Goal: Task Accomplishment & Management: Manage account settings

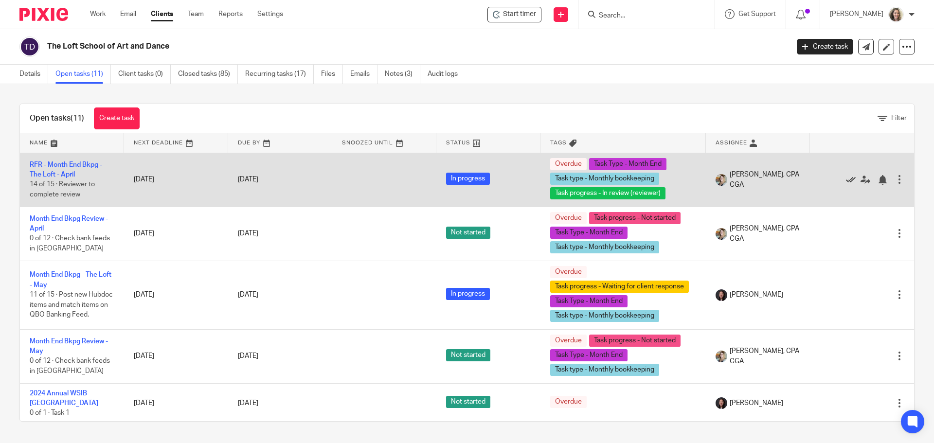
click at [846, 179] on icon at bounding box center [851, 180] width 10 height 10
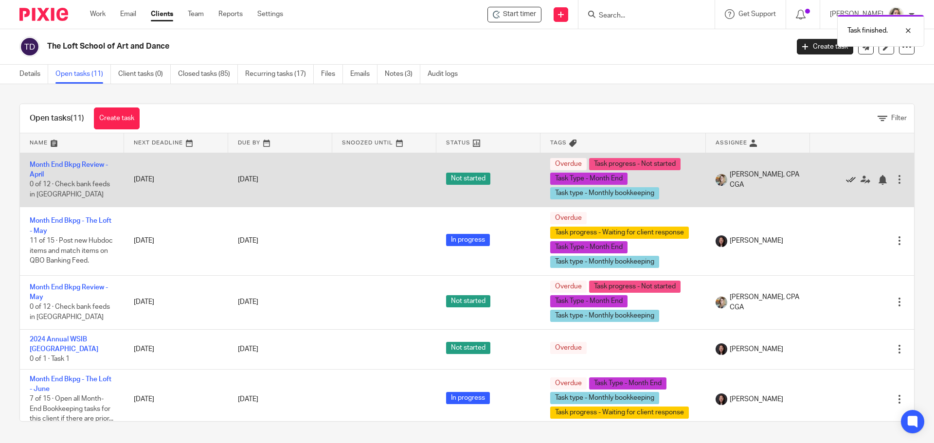
click at [846, 179] on icon at bounding box center [851, 180] width 10 height 10
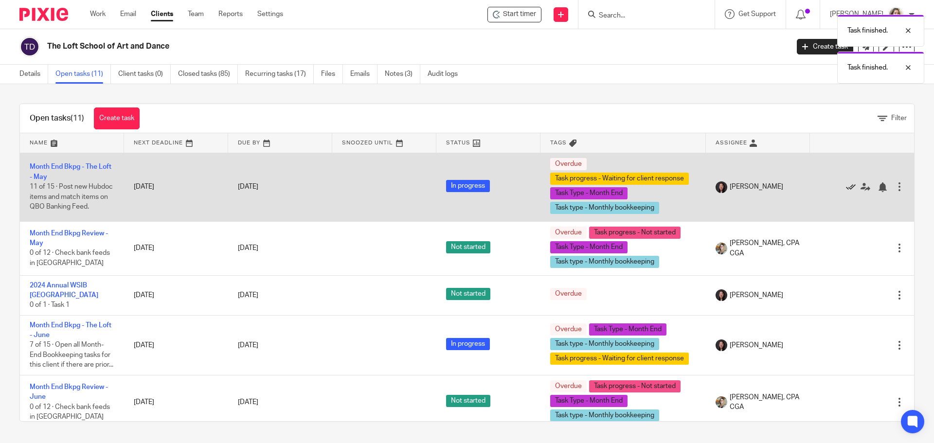
click at [846, 189] on icon at bounding box center [851, 187] width 10 height 10
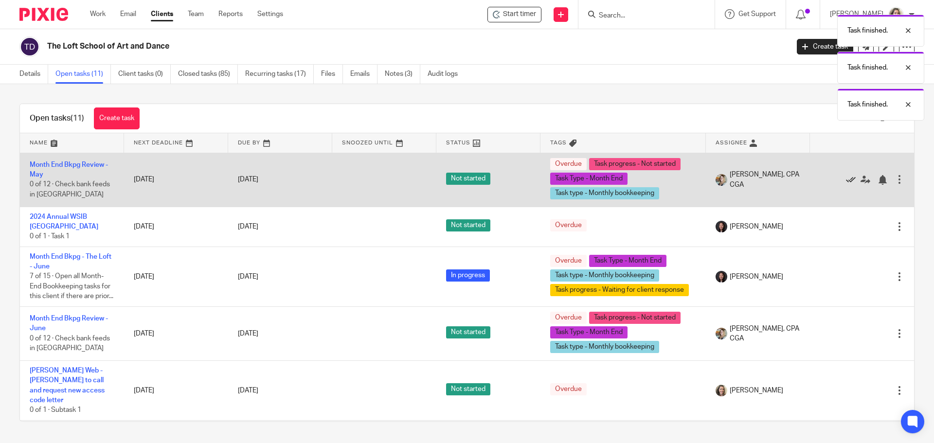
click at [846, 180] on icon at bounding box center [851, 180] width 10 height 10
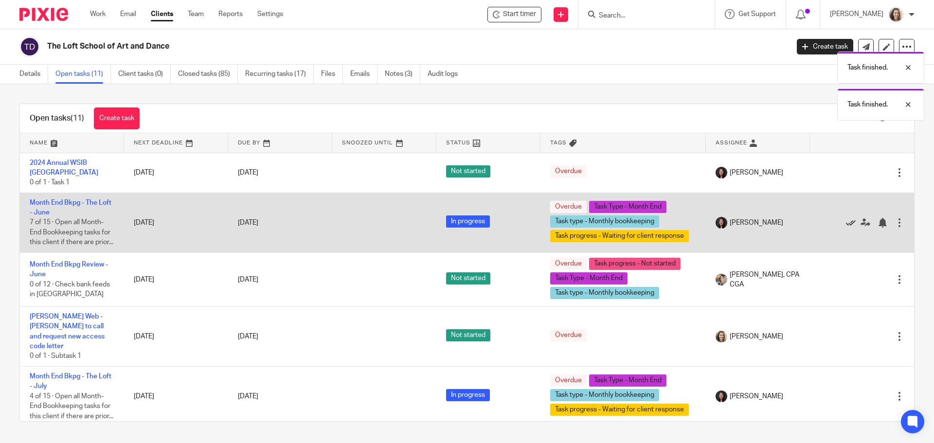
click at [846, 228] on icon at bounding box center [851, 223] width 10 height 10
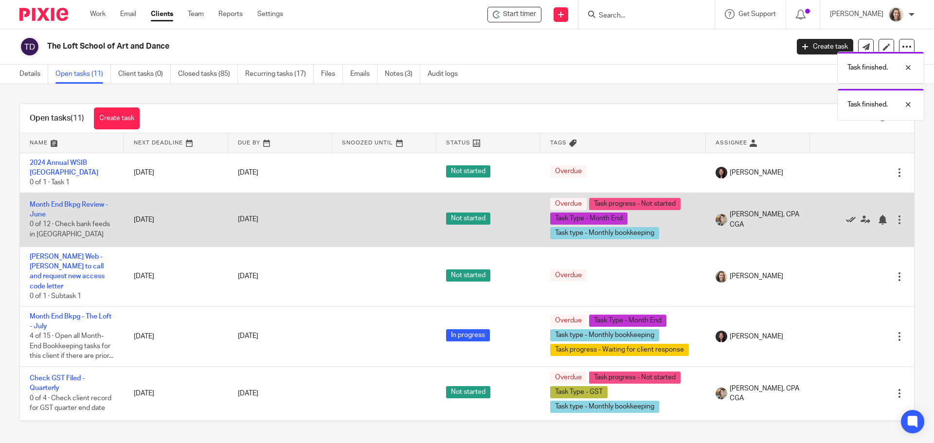
click at [846, 219] on icon at bounding box center [851, 220] width 10 height 10
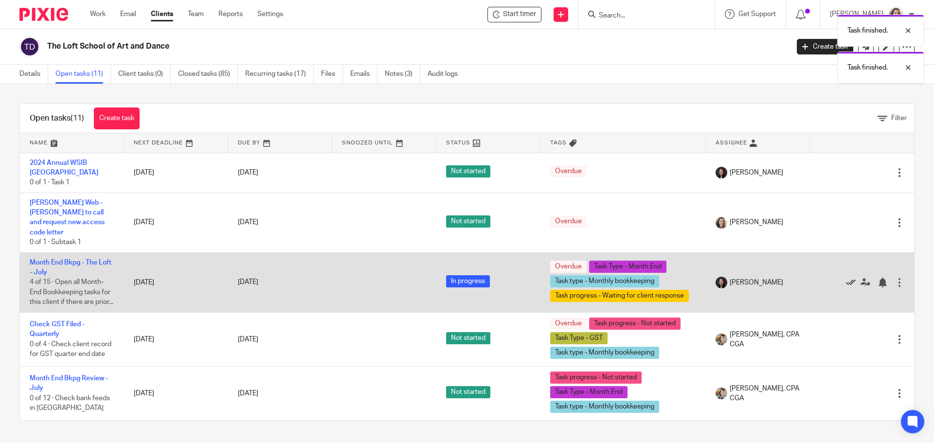
click at [846, 279] on icon at bounding box center [851, 283] width 10 height 10
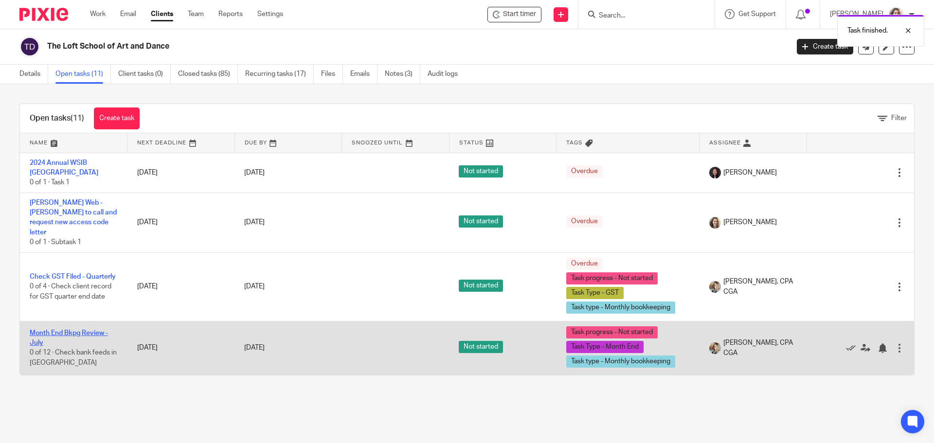
click at [51, 330] on link "Month End Bkpg Review - July" at bounding box center [69, 338] width 78 height 17
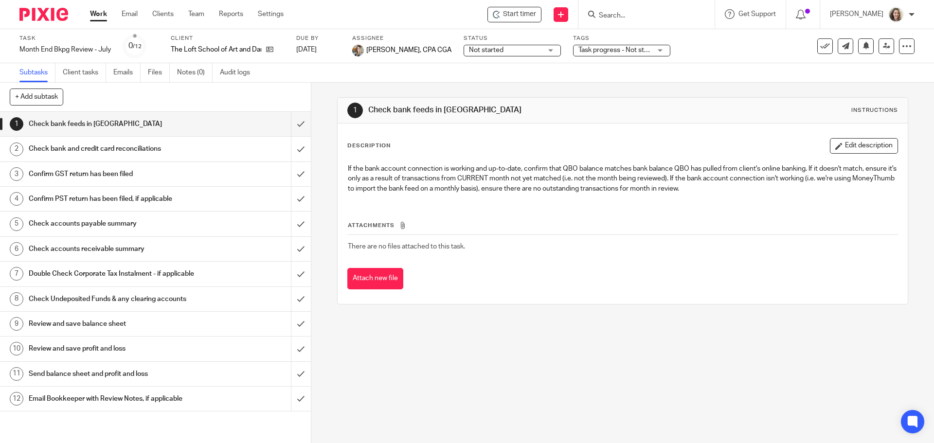
click at [93, 380] on h1 "Send balance sheet and profit and loss" at bounding box center [113, 374] width 168 height 15
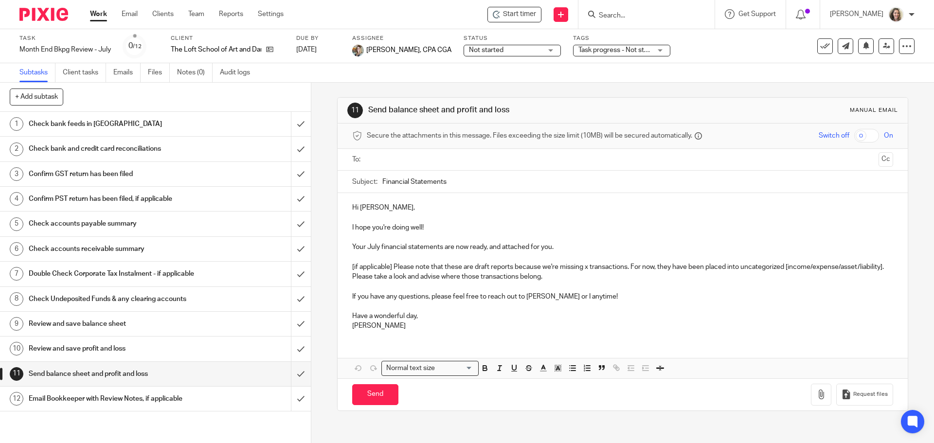
click at [407, 160] on input "text" at bounding box center [622, 159] width 504 height 11
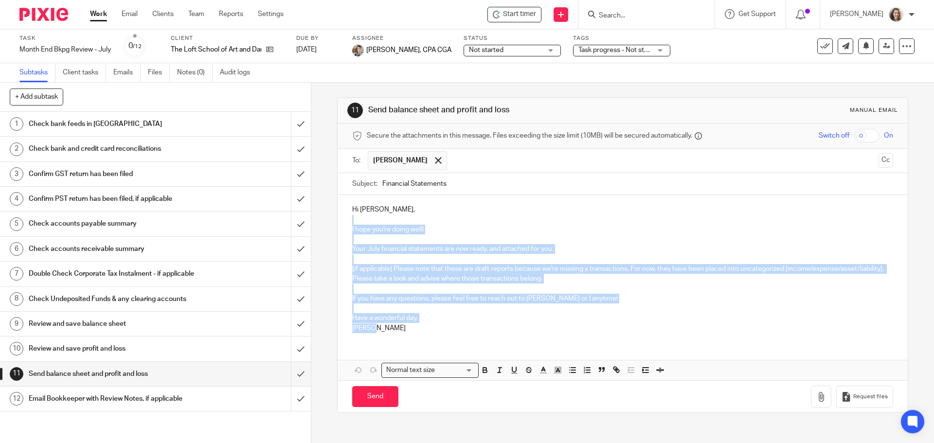
drag, startPoint x: 388, startPoint y: 331, endPoint x: 333, endPoint y: 224, distance: 120.3
click at [333, 224] on div "11 Send balance sheet and profit and loss Manual email Secure the attachments i…" at bounding box center [622, 263] width 623 height 360
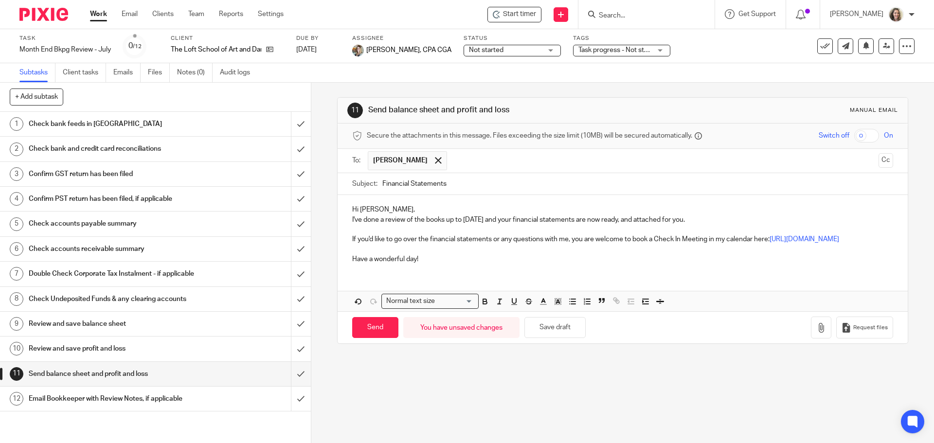
click at [421, 208] on p "Hi Deborah," at bounding box center [622, 210] width 540 height 10
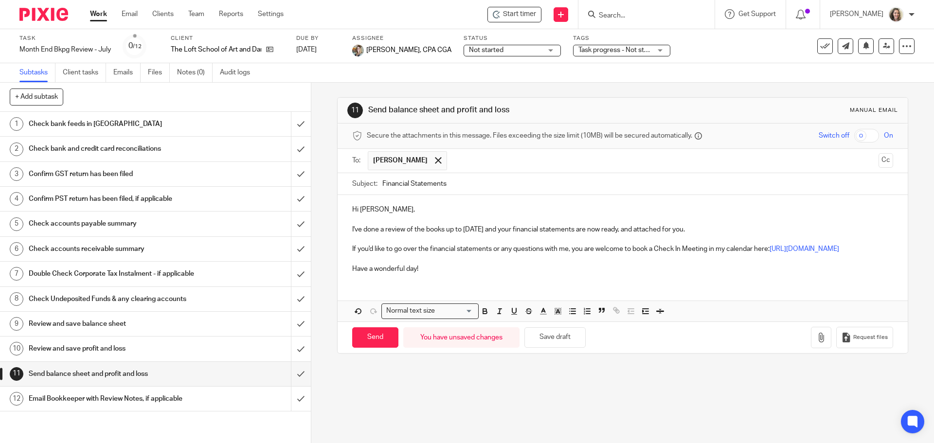
drag, startPoint x: 470, startPoint y: 179, endPoint x: 357, endPoint y: 179, distance: 112.8
click at [357, 179] on div "Subject: Financial Statements" at bounding box center [622, 184] width 540 height 22
paste input "Financial Stmts to July 31"
type input "The Loft - Financial Stmts to July 31"
click at [816, 336] on icon "button" at bounding box center [821, 338] width 10 height 10
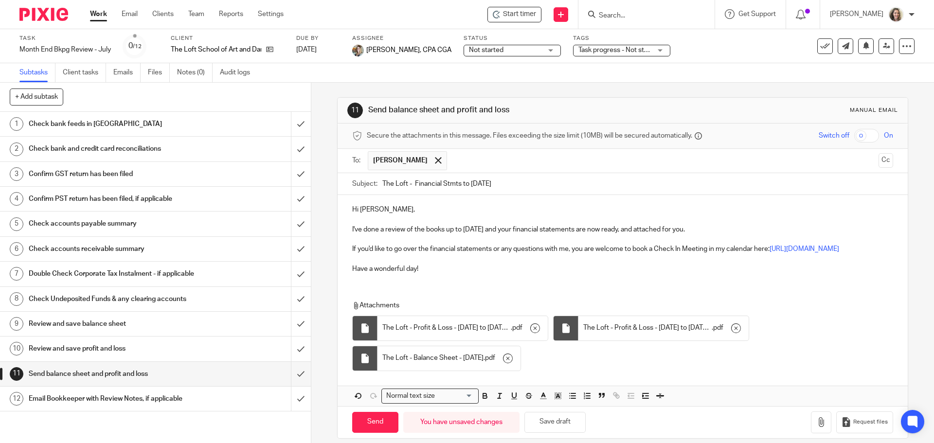
scroll to position [10, 0]
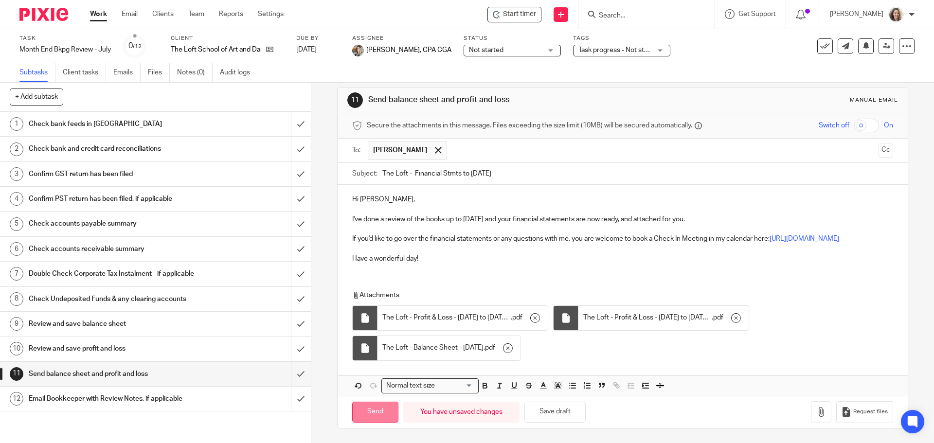
click at [366, 415] on input "Send" at bounding box center [375, 412] width 46 height 21
type input "Sent"
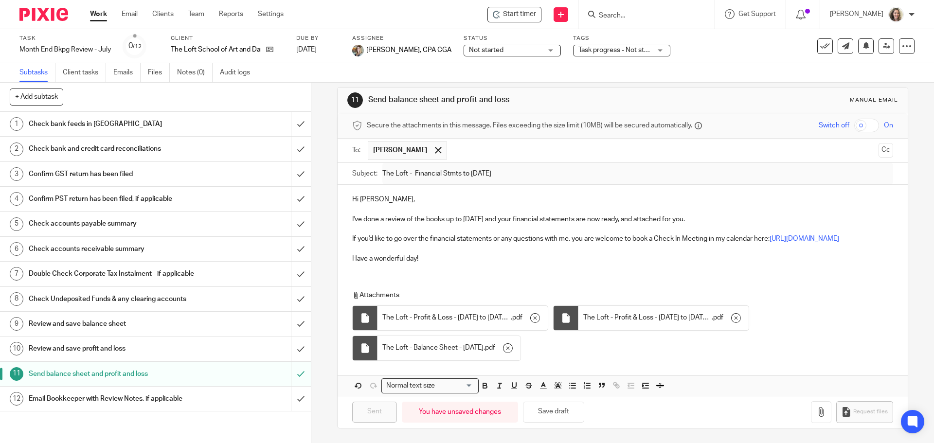
click at [819, 52] on button at bounding box center [825, 46] width 16 height 16
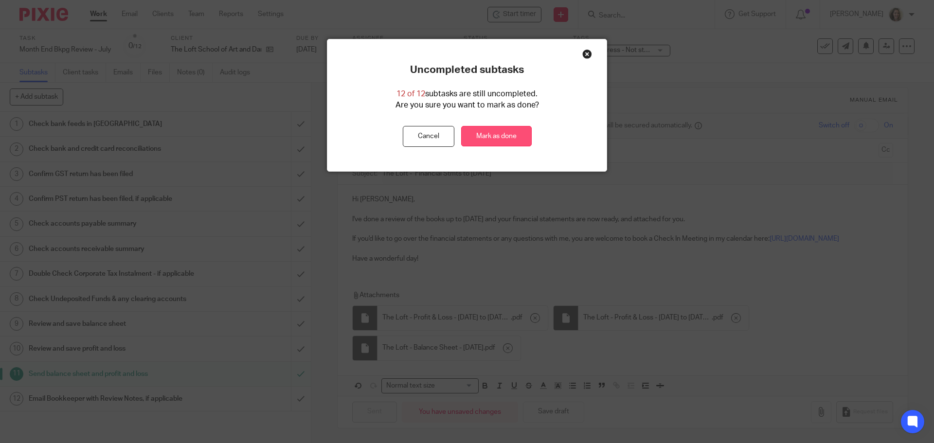
click at [510, 133] on link "Mark as done" at bounding box center [496, 136] width 71 height 21
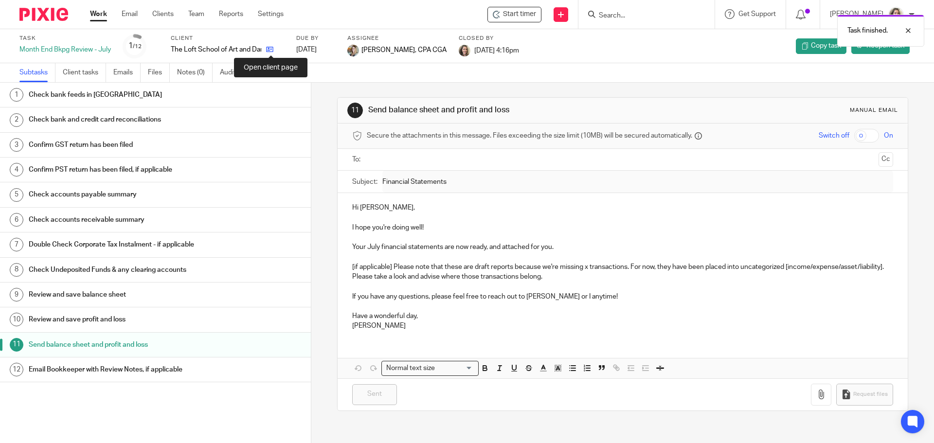
click at [273, 51] on icon at bounding box center [269, 49] width 7 height 7
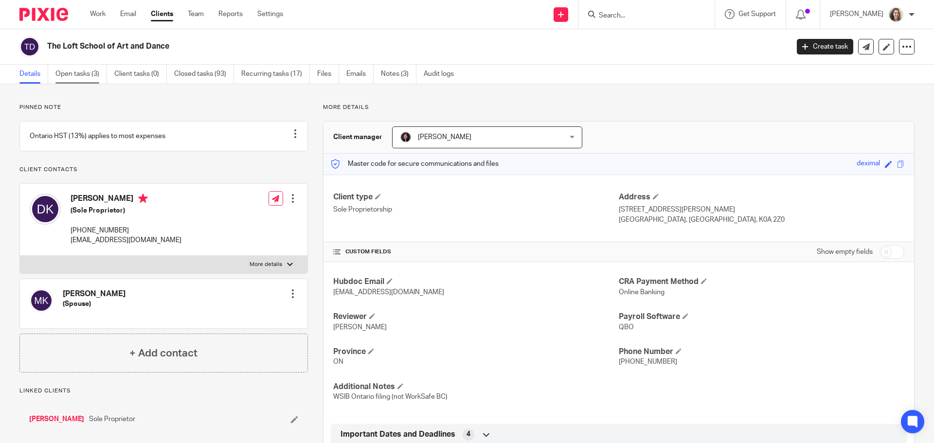
click at [91, 74] on link "Open tasks (3)" at bounding box center [81, 74] width 52 height 19
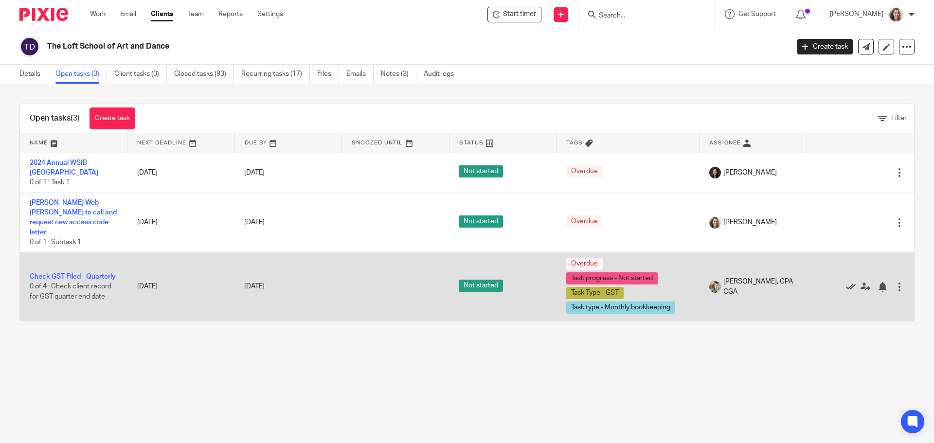
click at [846, 282] on icon at bounding box center [851, 287] width 10 height 10
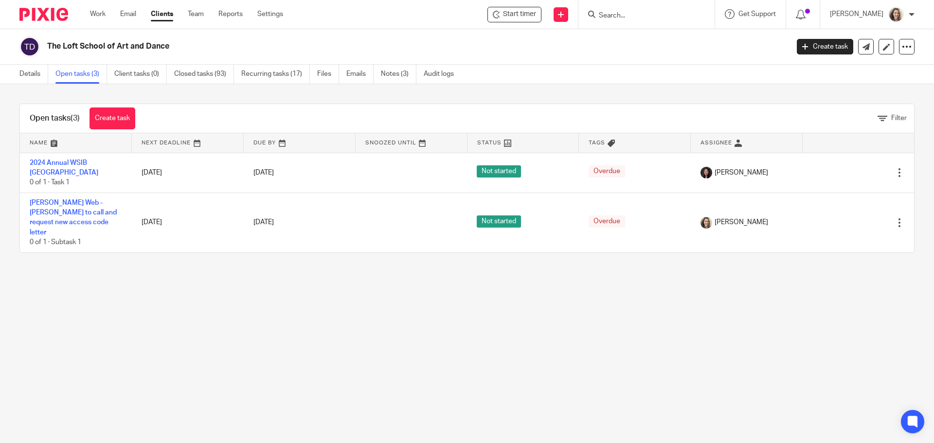
click at [620, 18] on input "Search" at bounding box center [642, 16] width 88 height 9
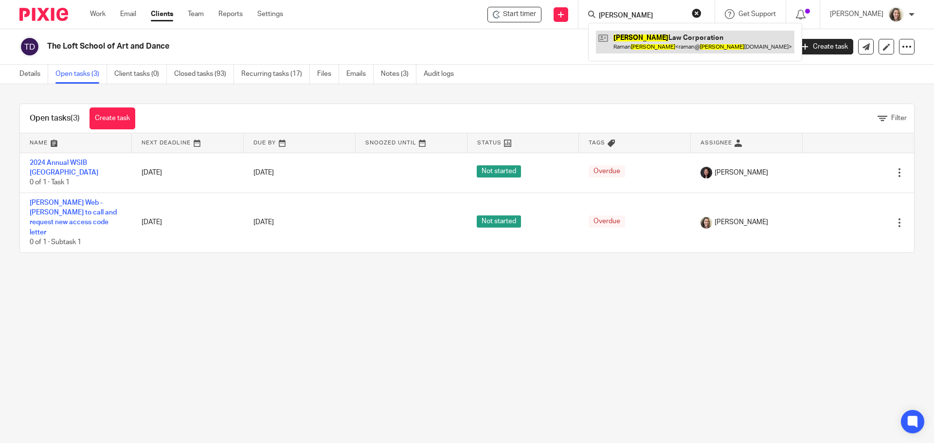
type input "[PERSON_NAME]"
click at [656, 41] on link at bounding box center [695, 42] width 198 height 22
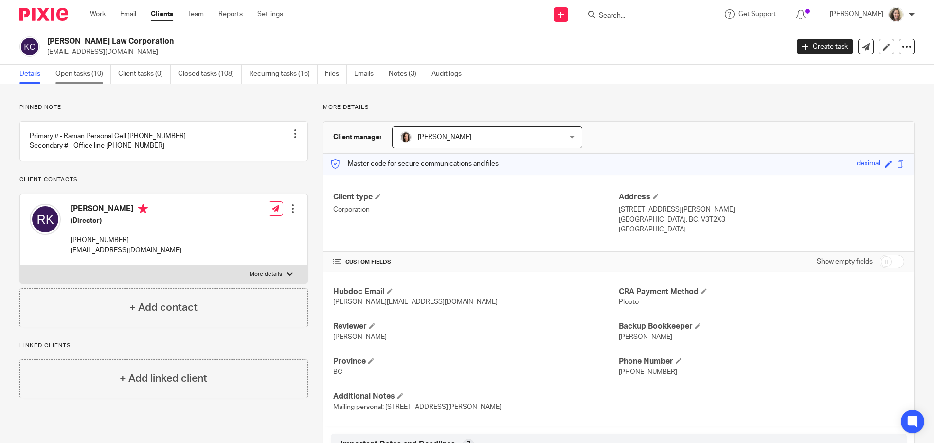
click at [78, 73] on link "Open tasks (10)" at bounding box center [82, 74] width 55 height 19
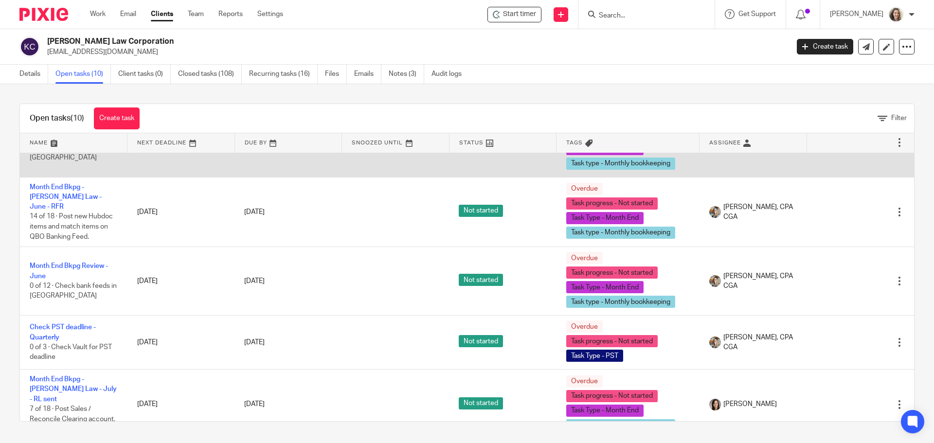
scroll to position [97, 0]
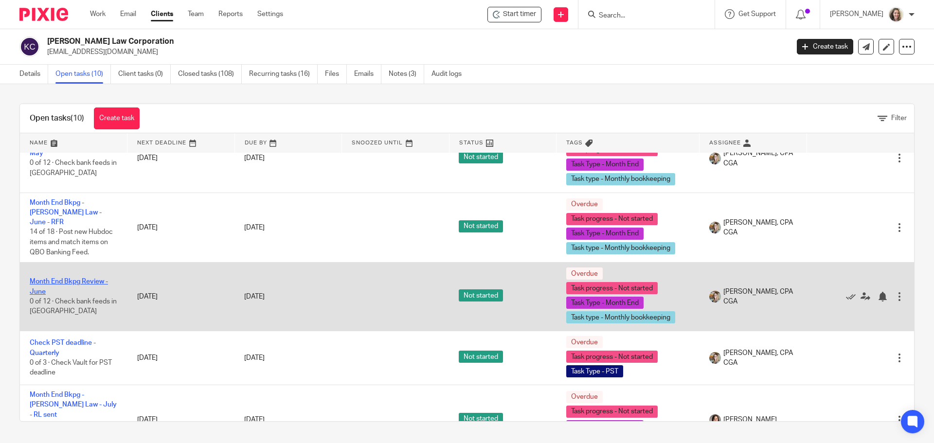
click at [74, 278] on link "Month End Bkpg Review - June" at bounding box center [69, 286] width 78 height 17
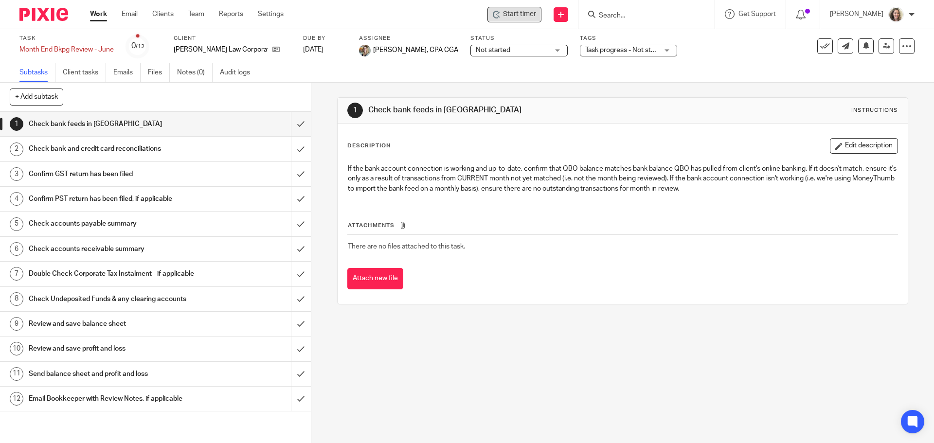
click at [527, 9] on span "Start timer" at bounding box center [519, 14] width 33 height 10
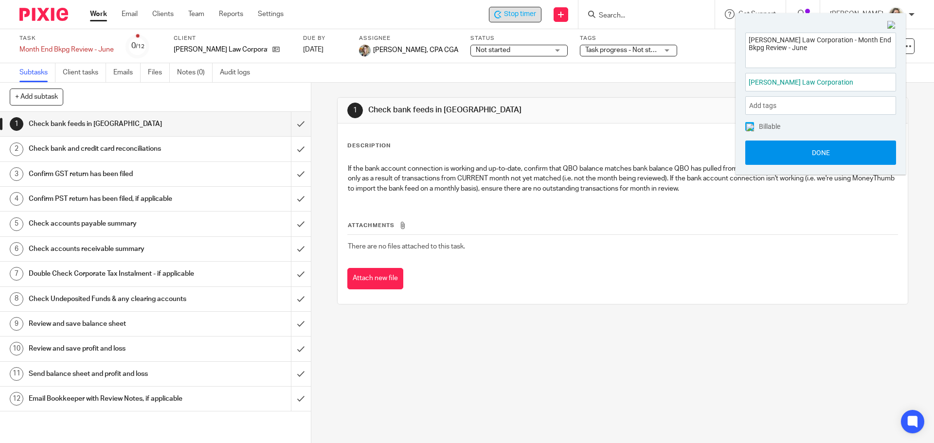
click at [817, 153] on button "Done" at bounding box center [820, 153] width 151 height 24
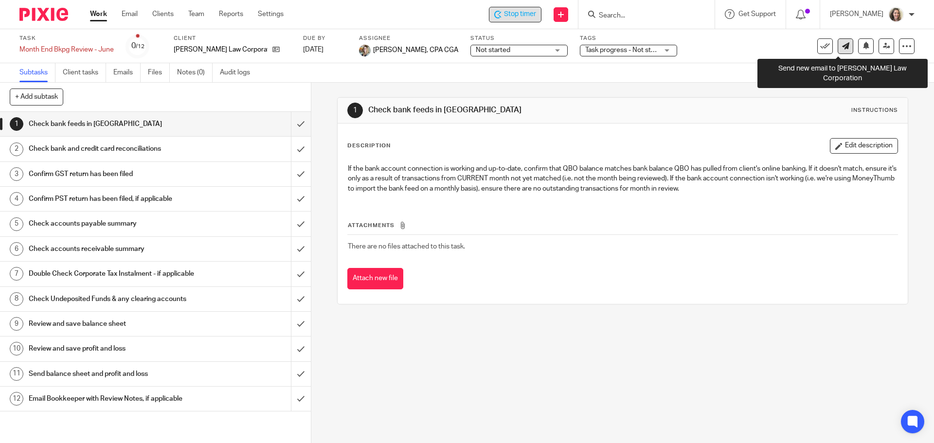
click at [842, 48] on icon at bounding box center [845, 45] width 7 height 7
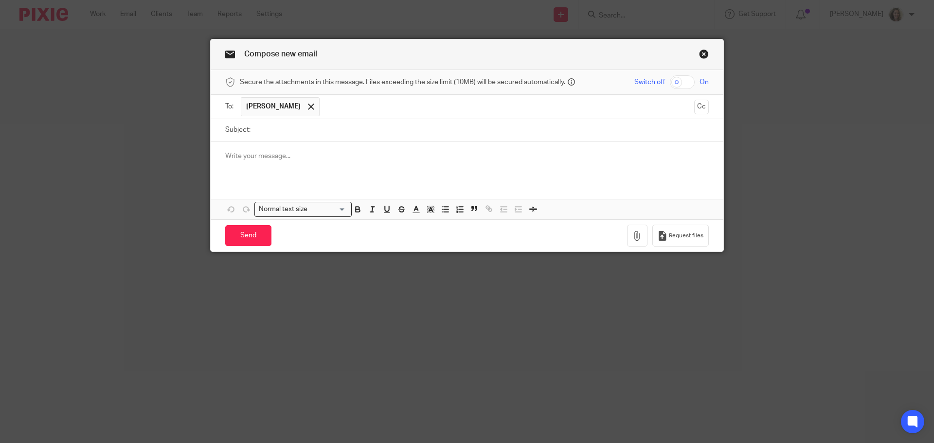
click at [302, 134] on input "Subject:" at bounding box center [481, 130] width 453 height 22
type input "Ledressay"
drag, startPoint x: 694, startPoint y: 103, endPoint x: 650, endPoint y: 103, distance: 44.3
click at [694, 103] on button "Cc" at bounding box center [701, 107] width 15 height 15
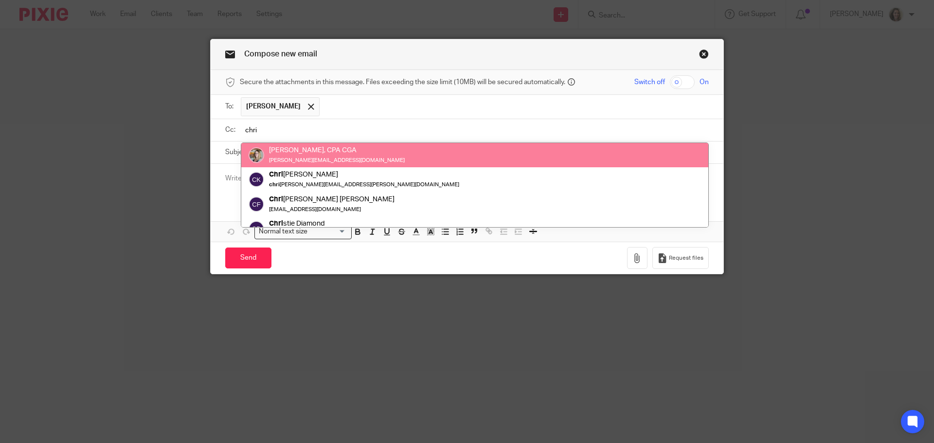
type input "chri"
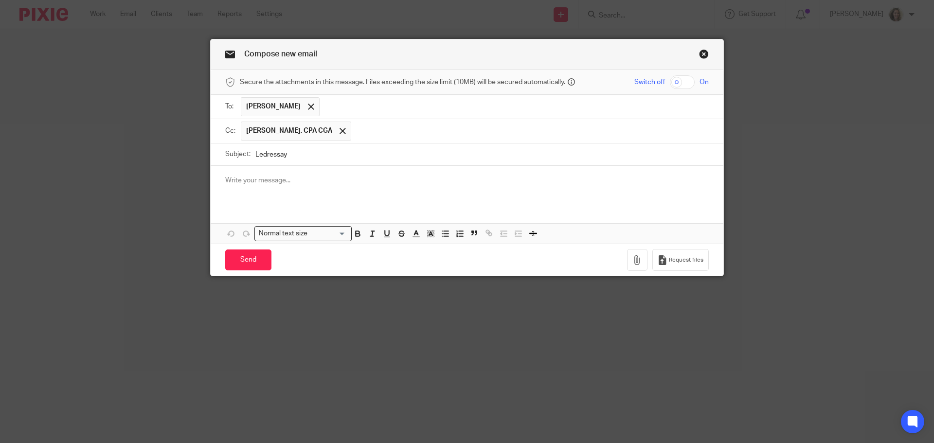
click at [310, 152] on input "Ledressay" at bounding box center [481, 154] width 453 height 22
type input "Ledressay July Inc"
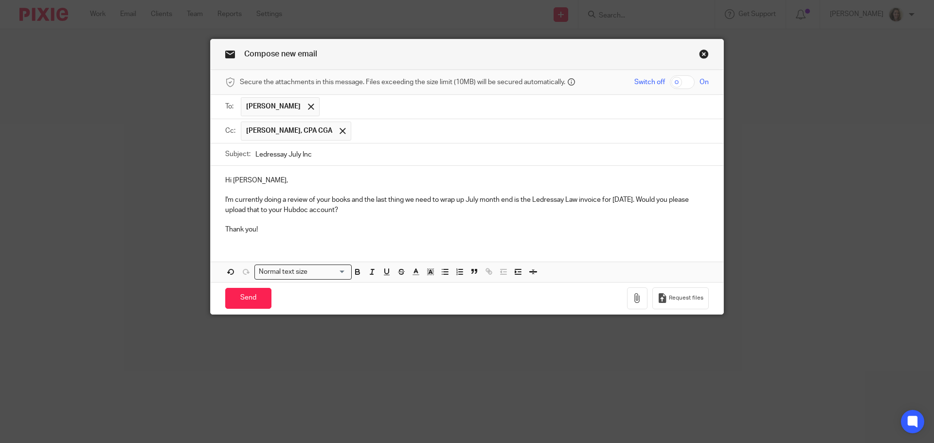
click at [352, 153] on input "Ledressay July Inc" at bounding box center [481, 154] width 453 height 22
type input "Ledressay July Inv"
click at [241, 296] on input "Send" at bounding box center [248, 298] width 46 height 21
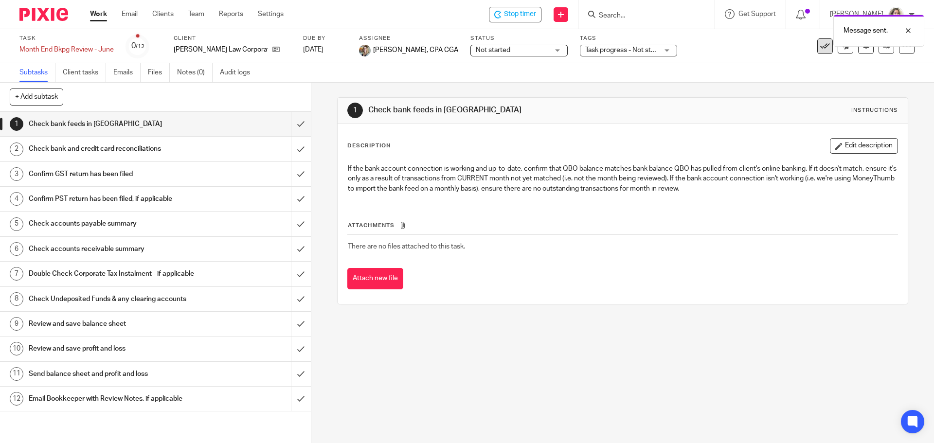
click at [820, 48] on icon at bounding box center [825, 46] width 10 height 10
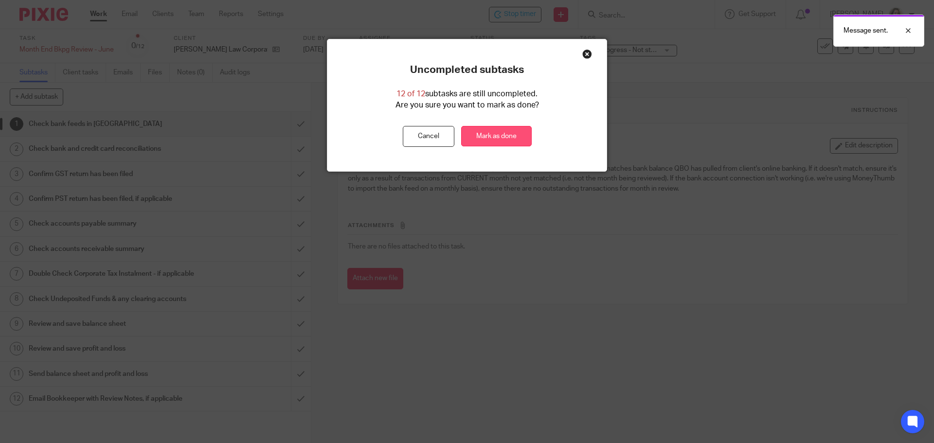
click at [489, 129] on link "Mark as done" at bounding box center [496, 136] width 71 height 21
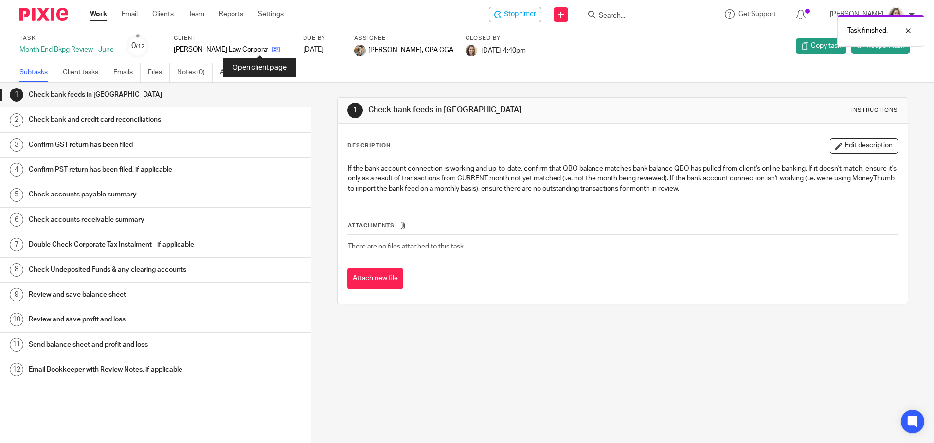
click at [272, 47] on icon at bounding box center [275, 49] width 7 height 7
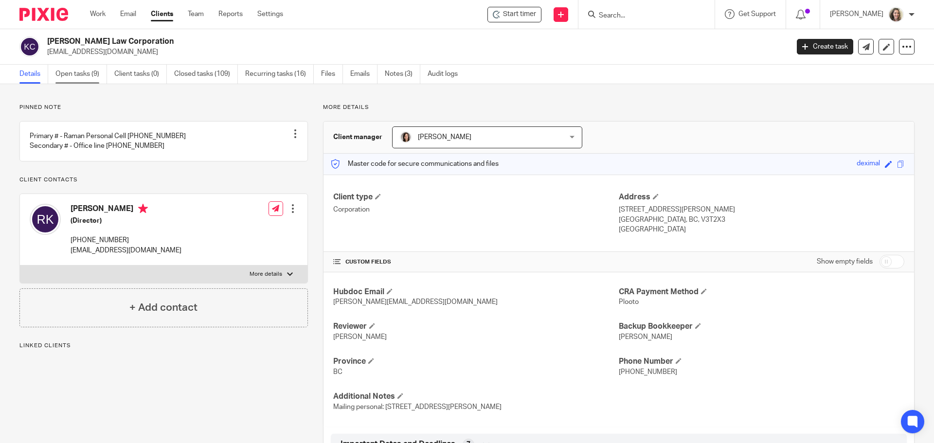
click at [78, 73] on link "Open tasks (9)" at bounding box center [81, 74] width 52 height 19
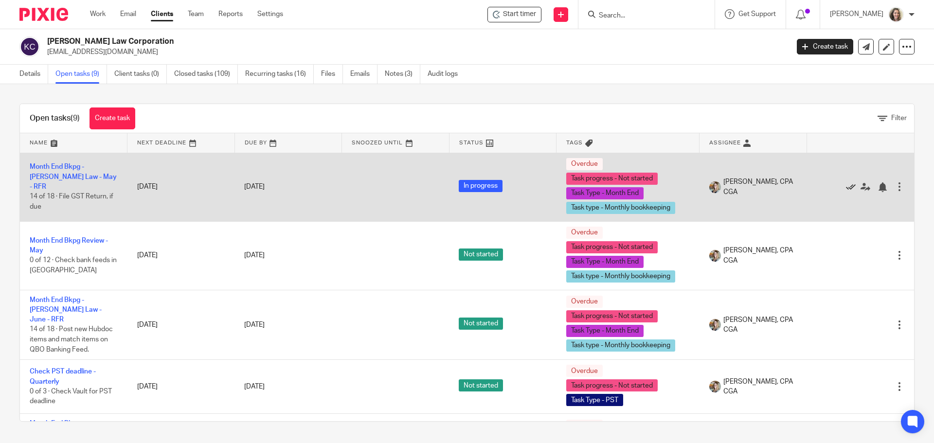
click at [846, 187] on icon at bounding box center [851, 187] width 10 height 10
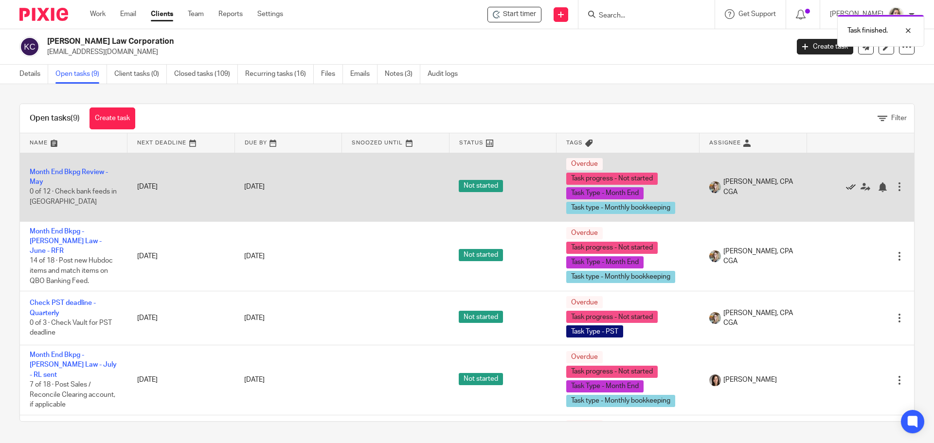
click at [846, 187] on icon at bounding box center [851, 187] width 10 height 10
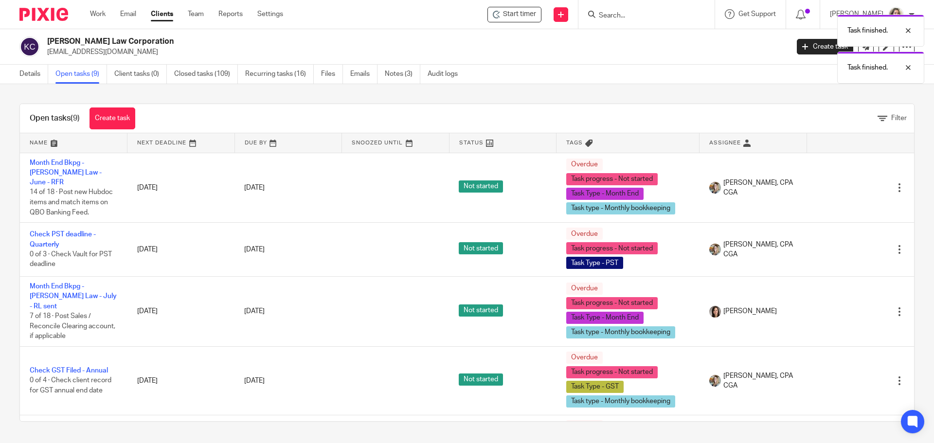
click at [846, 187] on icon at bounding box center [851, 188] width 10 height 10
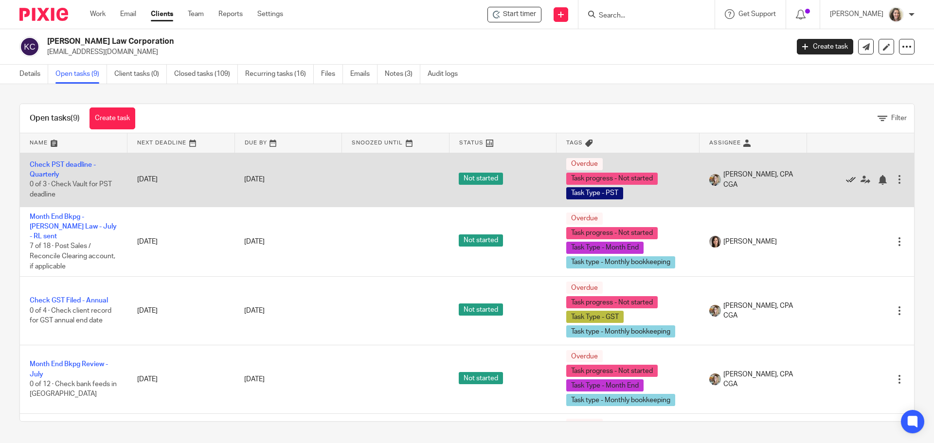
click at [846, 179] on icon at bounding box center [851, 180] width 10 height 10
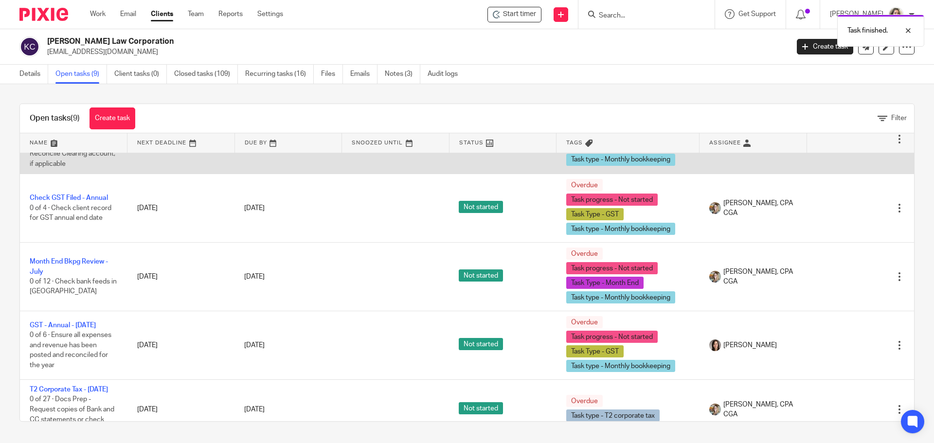
scroll to position [75, 0]
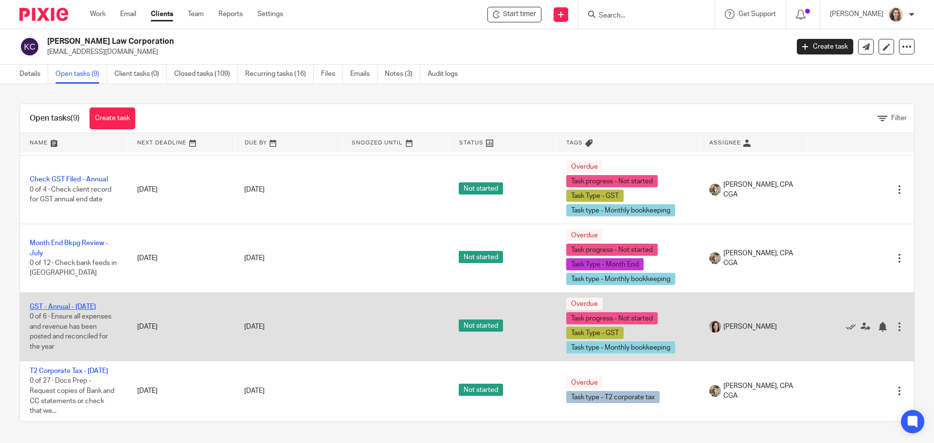
click at [56, 303] on link "GST - Annual - [DATE]" at bounding box center [63, 306] width 66 height 7
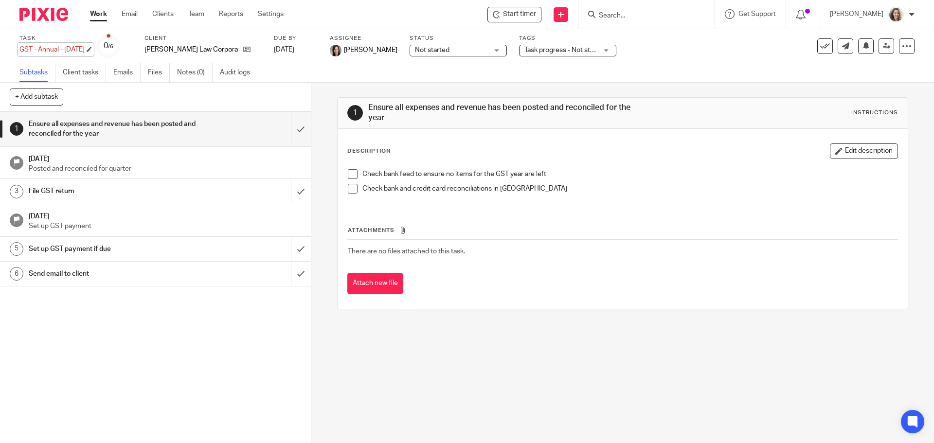
click at [48, 49] on div "GST - Annual - [DATE] Save GST - Annual - [DATE]" at bounding box center [51, 50] width 65 height 10
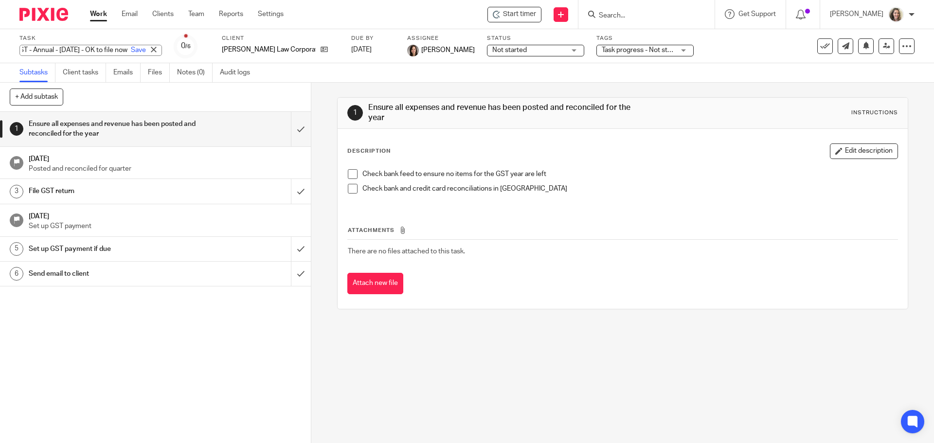
scroll to position [0, 43]
type input "GST - Annual - [DATE] - OK to file now"
click at [131, 50] on link "Save" at bounding box center [138, 50] width 15 height 10
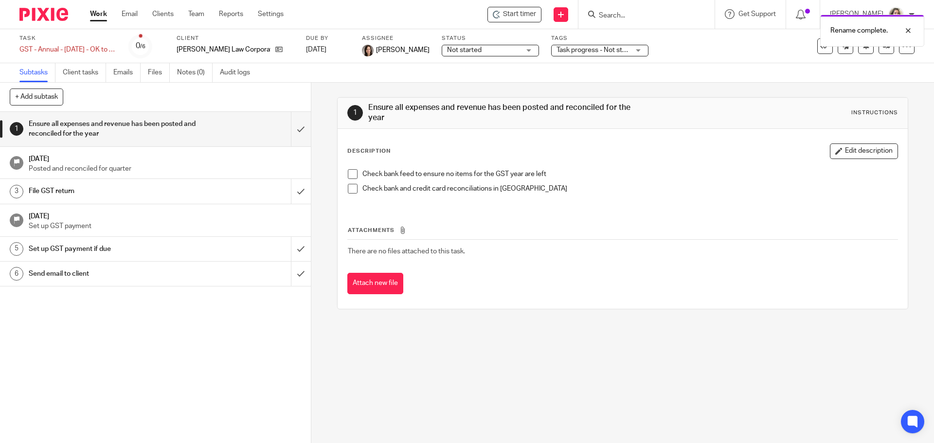
click at [847, 153] on button "Edit description" at bounding box center [864, 151] width 68 height 16
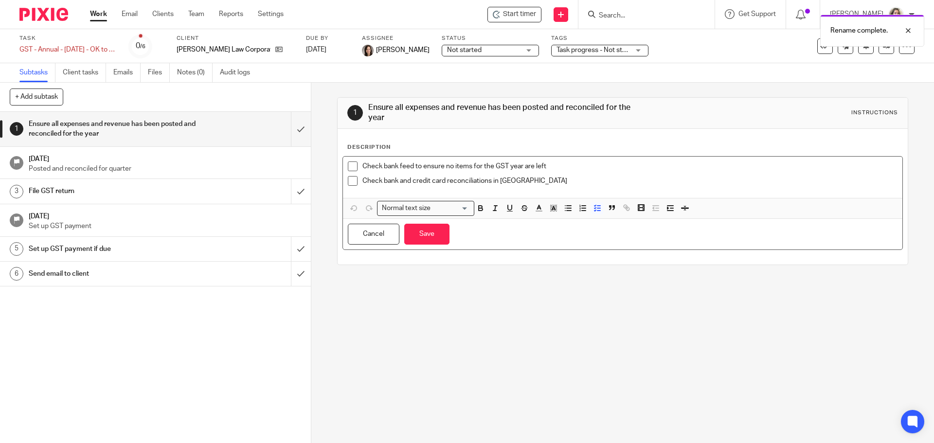
click at [358, 163] on li "Check bank feed to ensure no items for the GST year are left" at bounding box center [622, 168] width 549 height 15
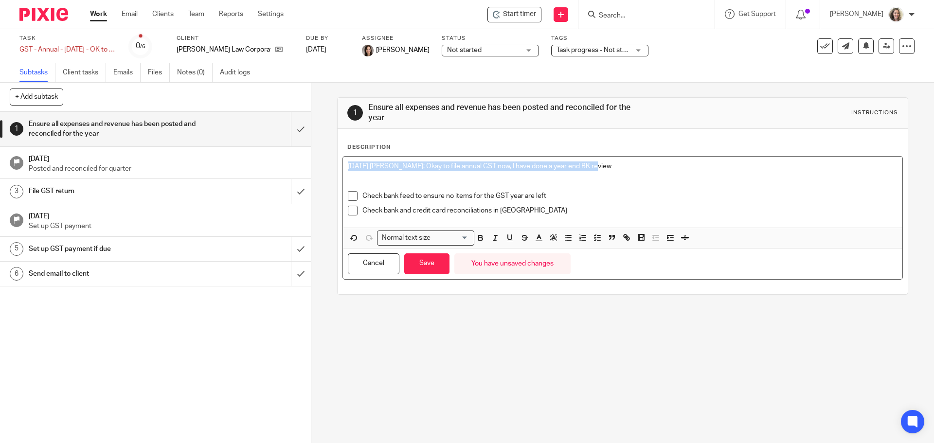
drag, startPoint x: 604, startPoint y: 165, endPoint x: 318, endPoint y: 143, distance: 287.2
click at [318, 143] on div "1 Ensure all expenses and revenue has been posted and reconciled for the year I…" at bounding box center [622, 263] width 623 height 360
click at [479, 235] on icon "button" at bounding box center [480, 236] width 3 height 2
click at [494, 236] on icon "button" at bounding box center [495, 237] width 9 height 9
click at [427, 266] on button "Save" at bounding box center [426, 263] width 45 height 21
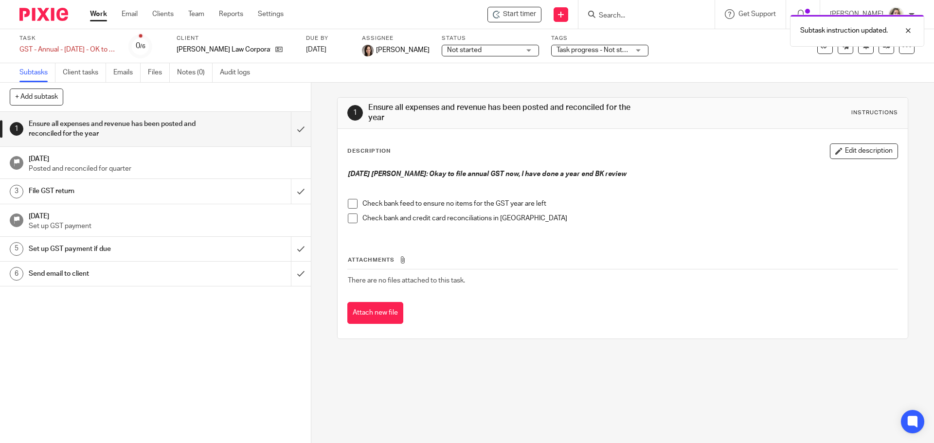
click at [660, 15] on div "Subtask instruction updated." at bounding box center [695, 28] width 457 height 37
click at [632, 17] on div "Subtask instruction updated." at bounding box center [695, 28] width 457 height 37
click at [633, 15] on input "Search" at bounding box center [642, 16] width 88 height 9
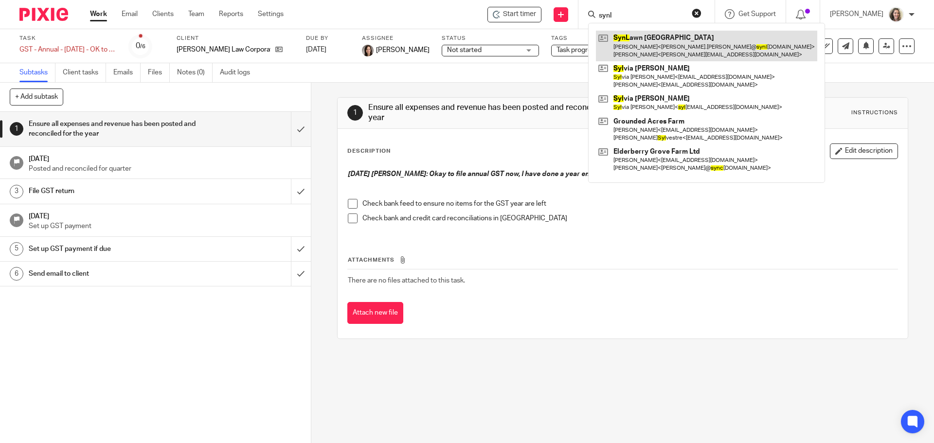
type input "synl"
click at [672, 53] on link at bounding box center [706, 46] width 221 height 30
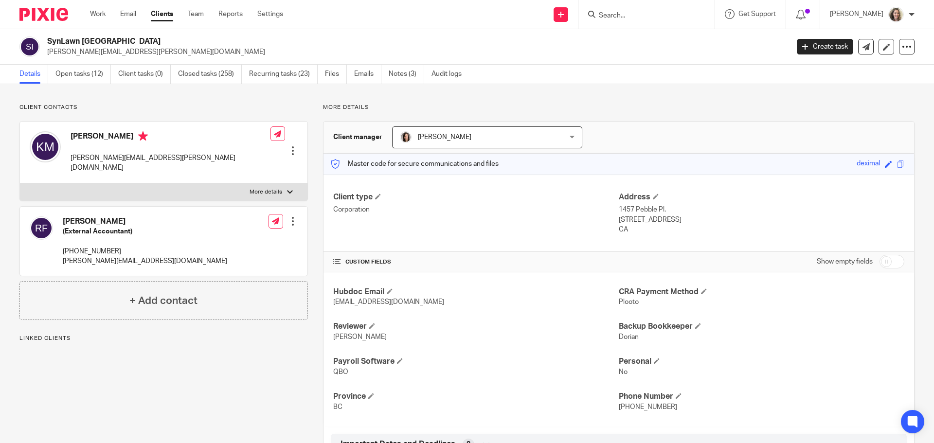
click at [468, 137] on span "[PERSON_NAME]" at bounding box center [473, 137] width 146 height 20
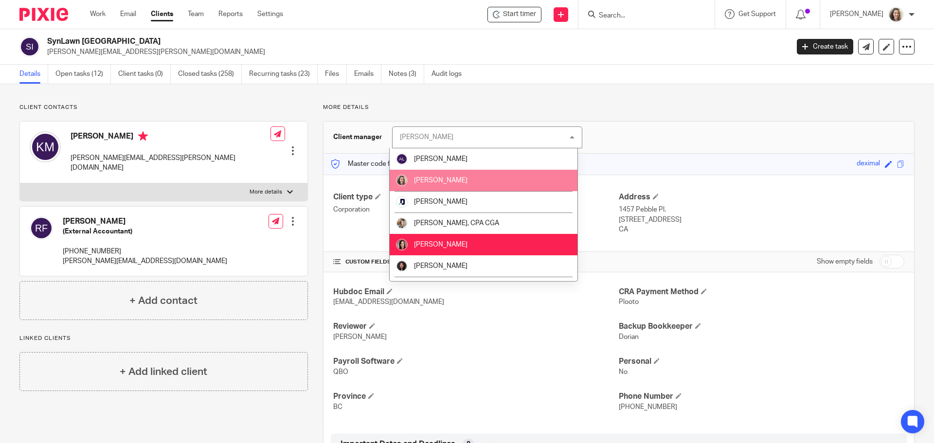
scroll to position [38, 0]
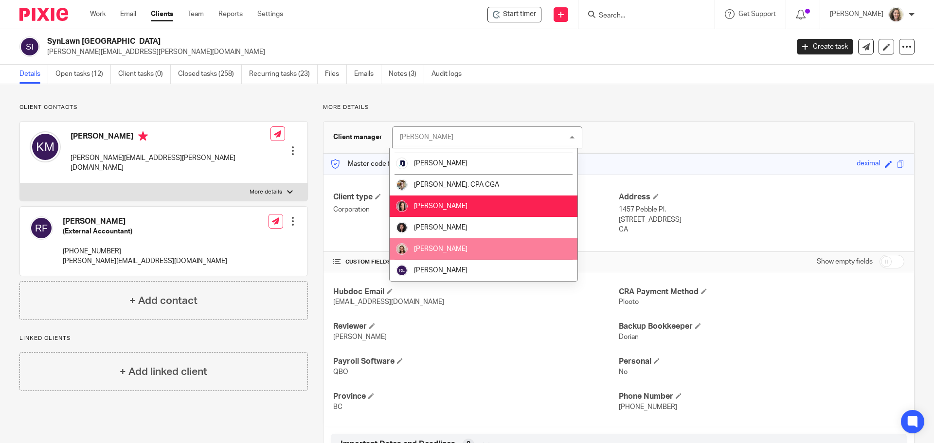
click at [449, 249] on span "[PERSON_NAME]" at bounding box center [440, 249] width 53 height 7
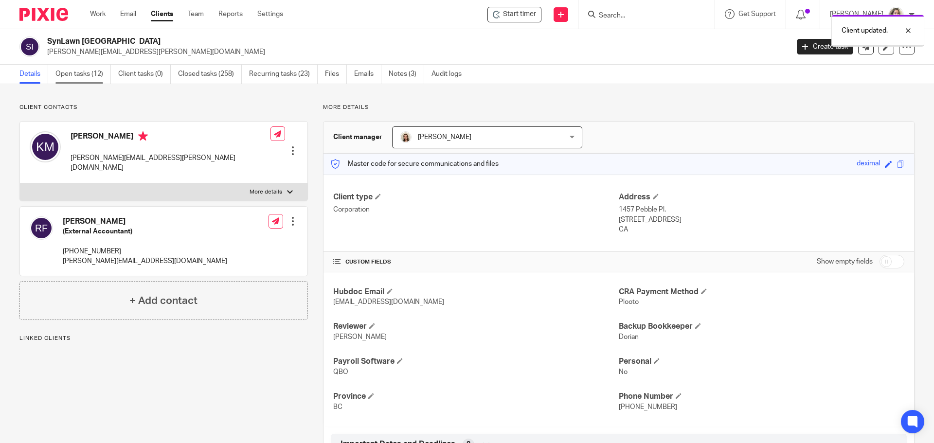
click at [80, 73] on link "Open tasks (12)" at bounding box center [82, 74] width 55 height 19
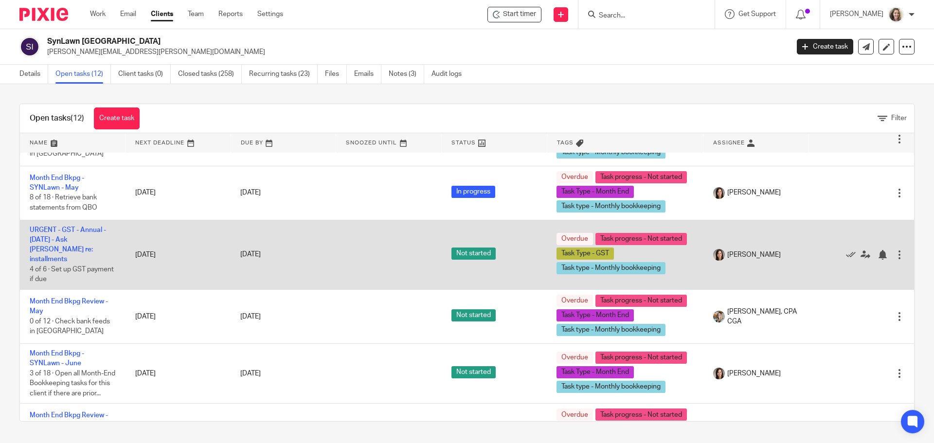
scroll to position [146, 0]
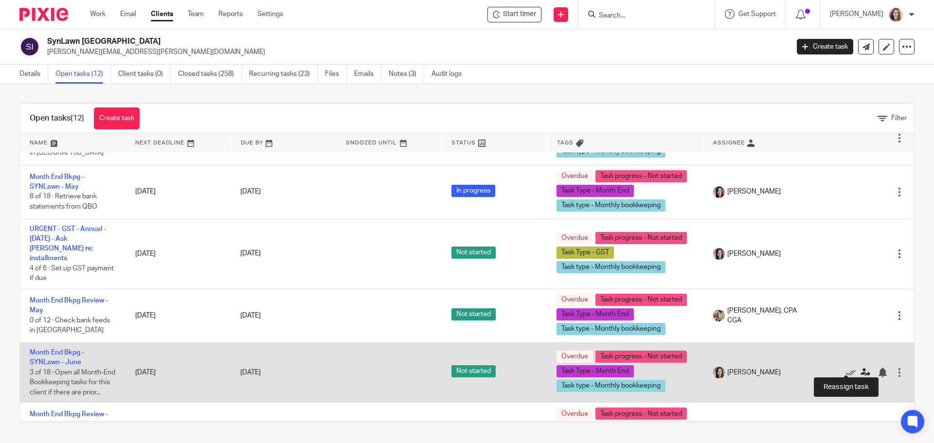
click at [860, 368] on icon at bounding box center [865, 373] width 10 height 10
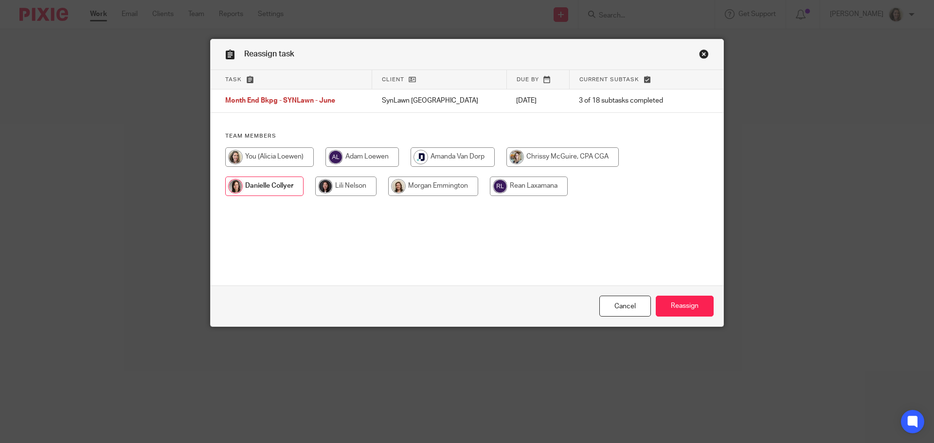
click at [416, 179] on input "radio" at bounding box center [433, 186] width 90 height 19
radio input "true"
click at [693, 312] on input "Reassign" at bounding box center [685, 306] width 58 height 21
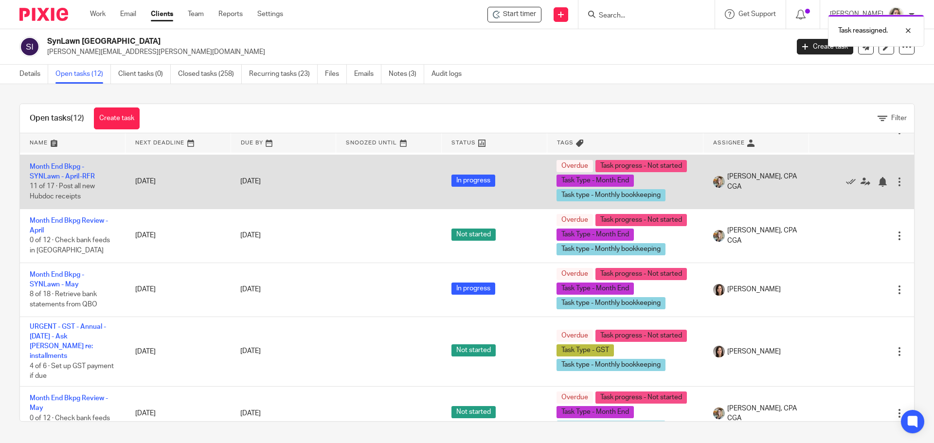
scroll to position [49, 0]
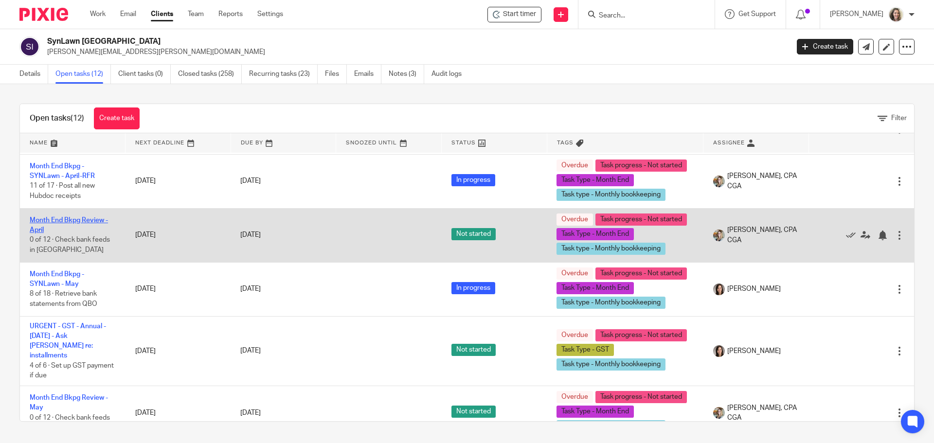
click at [53, 218] on link "Month End Bkpg Review - April" at bounding box center [69, 225] width 78 height 17
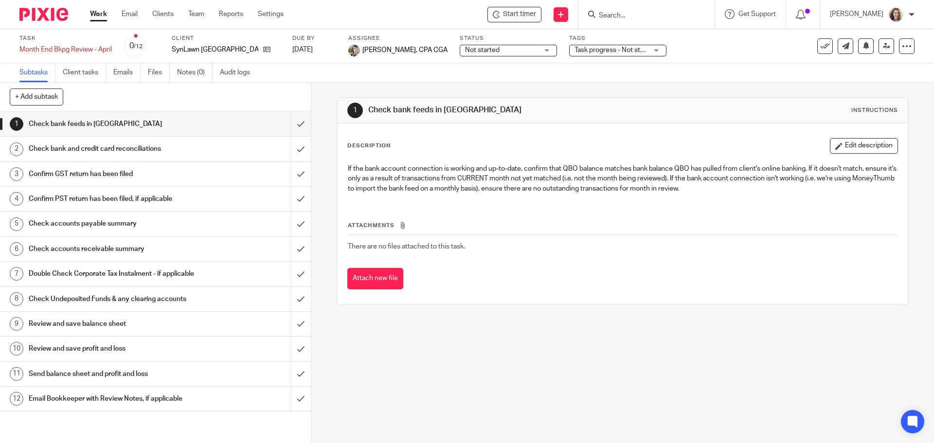
click at [529, 10] on span "Start timer" at bounding box center [519, 14] width 33 height 10
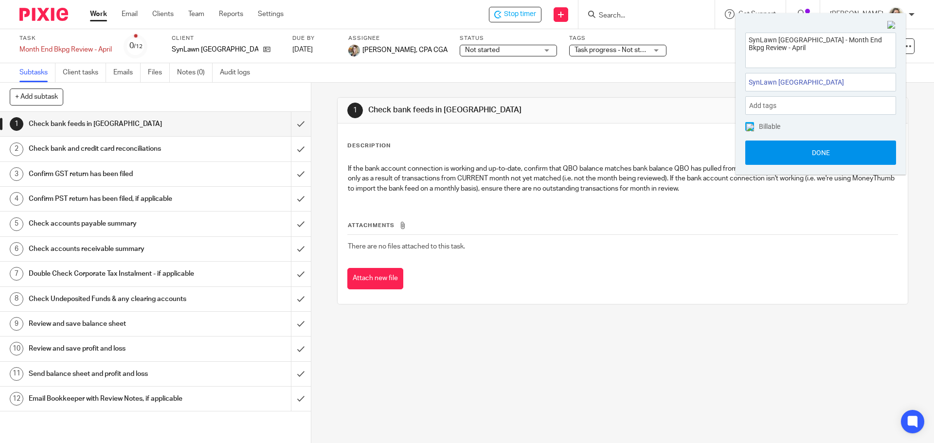
click at [829, 147] on button "Done" at bounding box center [820, 153] width 151 height 24
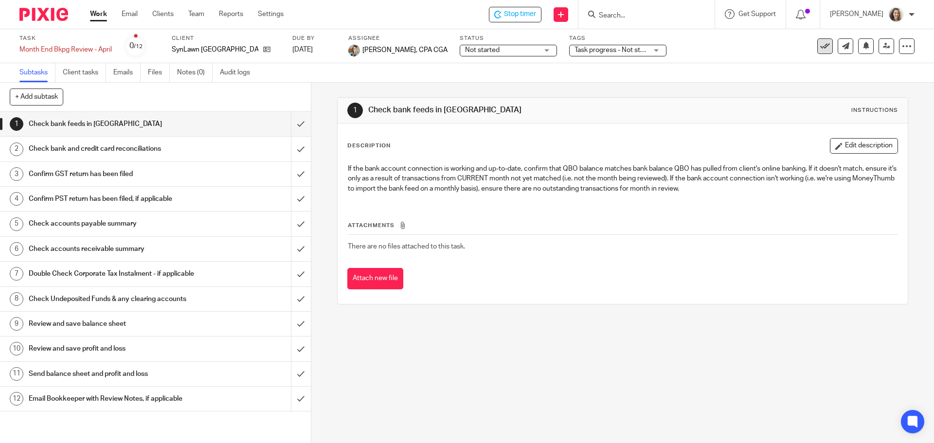
click at [820, 49] on icon at bounding box center [825, 46] width 10 height 10
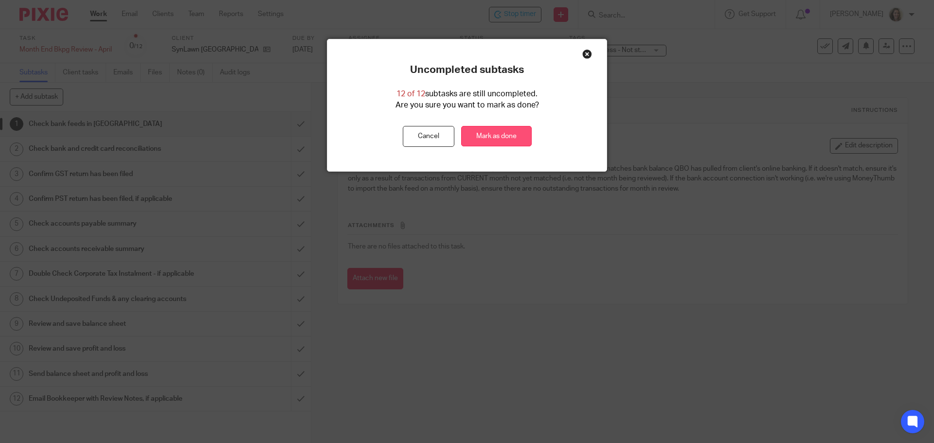
click at [473, 136] on link "Mark as done" at bounding box center [496, 136] width 71 height 21
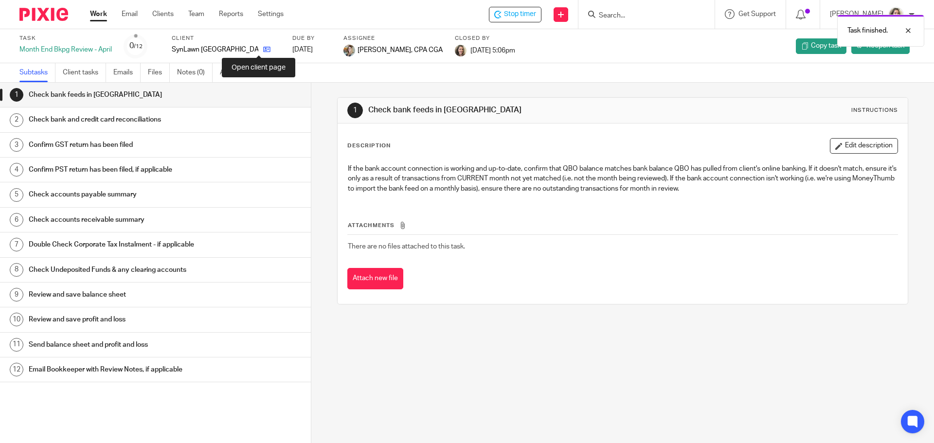
click at [263, 49] on icon at bounding box center [266, 49] width 7 height 7
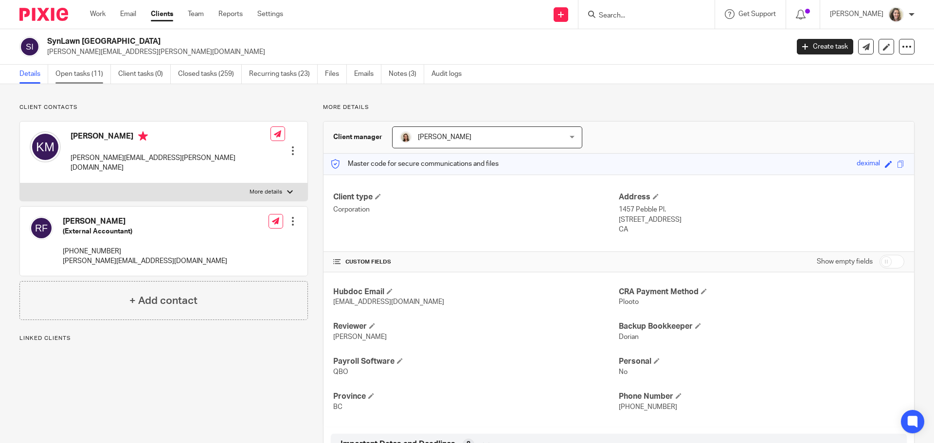
click at [74, 71] on link "Open tasks (11)" at bounding box center [82, 74] width 55 height 19
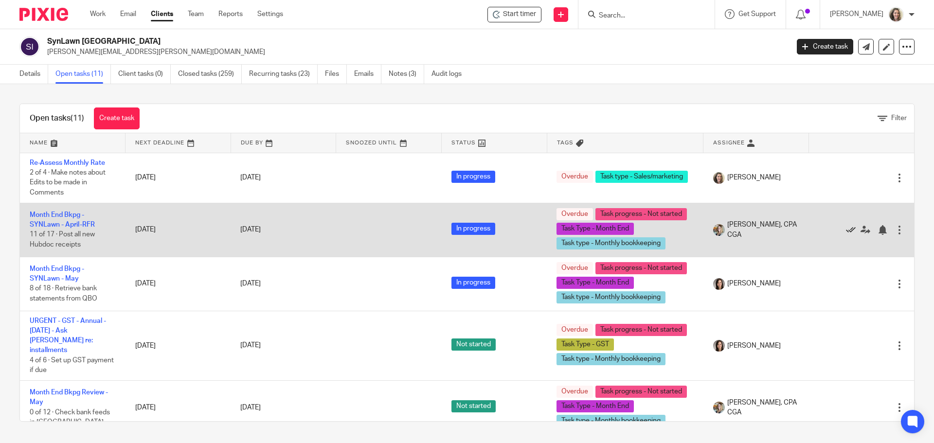
click at [846, 231] on icon at bounding box center [851, 230] width 10 height 10
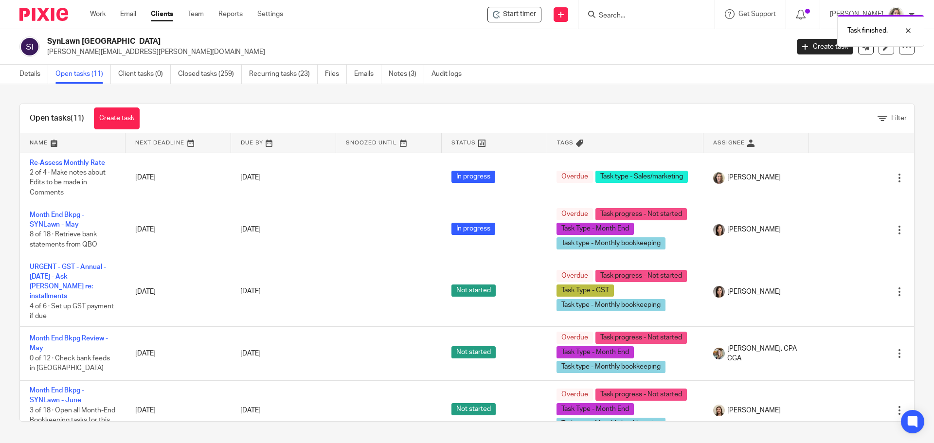
click at [846, 231] on icon at bounding box center [851, 230] width 10 height 10
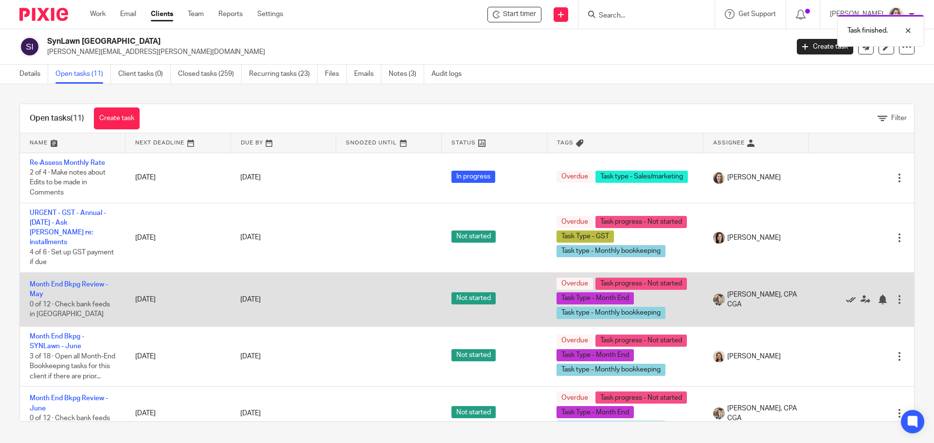
click at [846, 295] on icon at bounding box center [851, 300] width 10 height 10
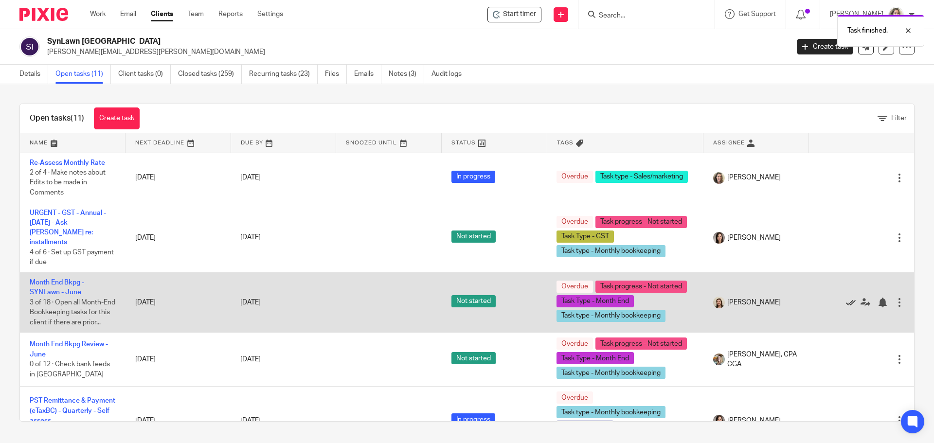
click at [846, 298] on icon at bounding box center [851, 303] width 10 height 10
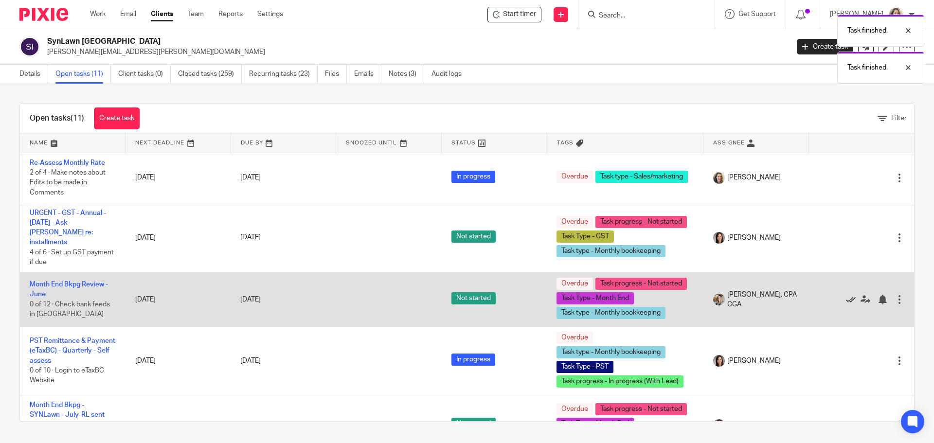
click at [846, 295] on icon at bounding box center [851, 300] width 10 height 10
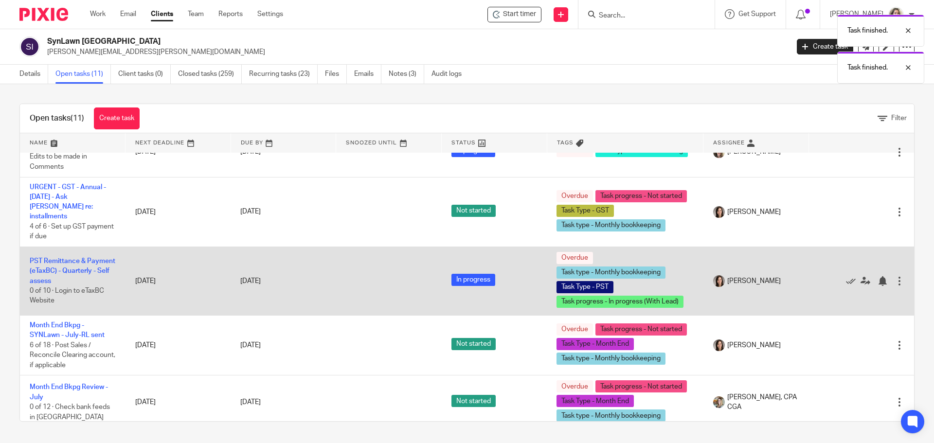
scroll to position [49, 0]
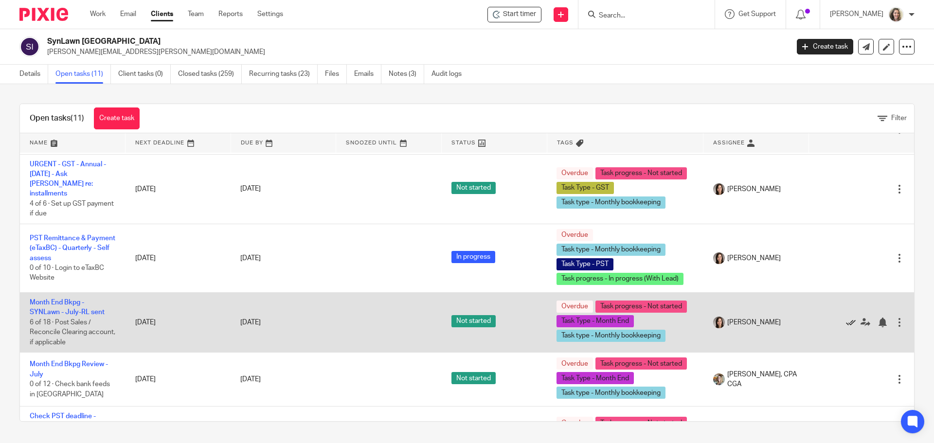
click at [846, 318] on icon at bounding box center [851, 323] width 10 height 10
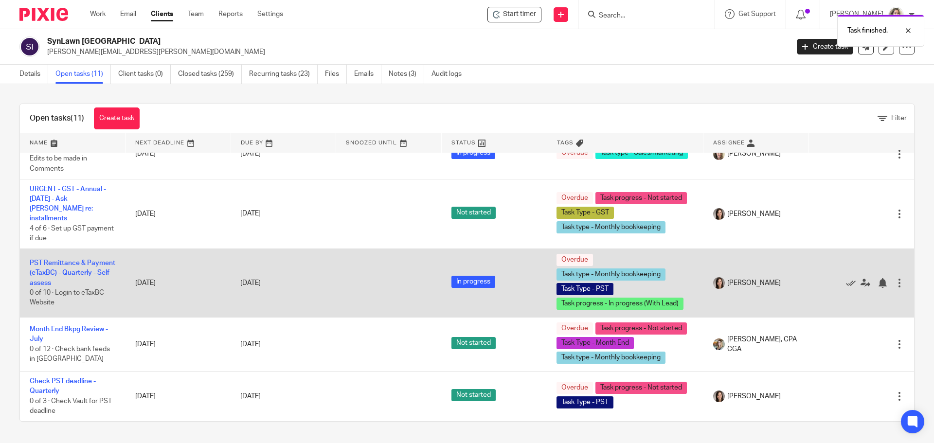
scroll to position [14, 0]
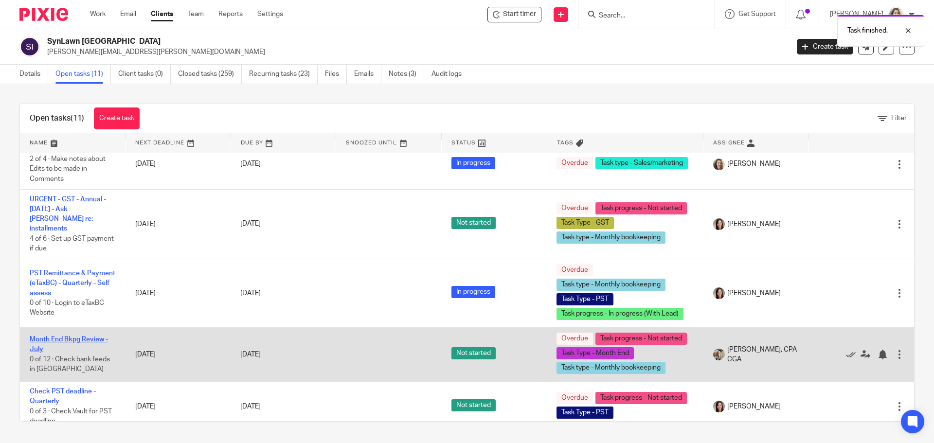
click at [71, 336] on link "Month End Bkpg Review - July" at bounding box center [69, 344] width 78 height 17
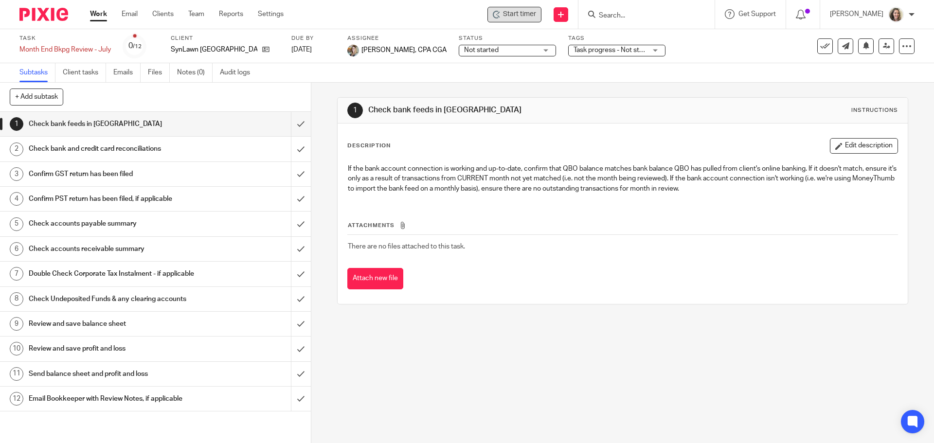
click at [524, 16] on span "Start timer" at bounding box center [519, 14] width 33 height 10
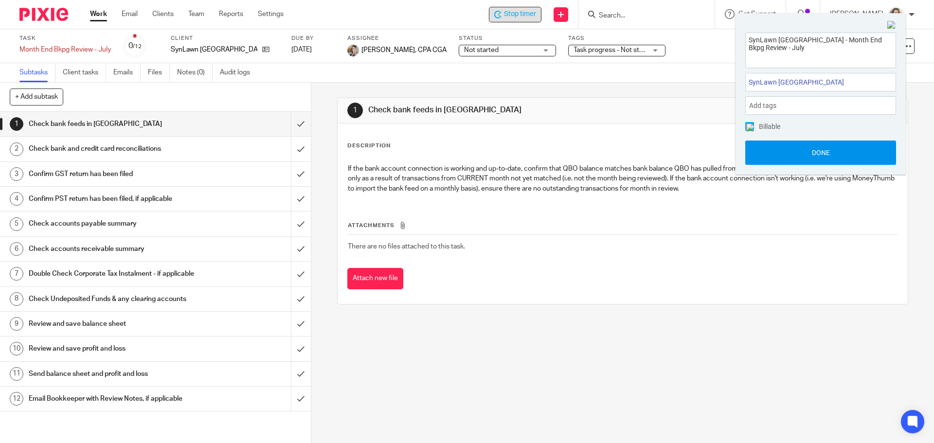
click at [817, 156] on button "Done" at bounding box center [820, 153] width 151 height 24
